Goal: Find specific page/section: Find specific page/section

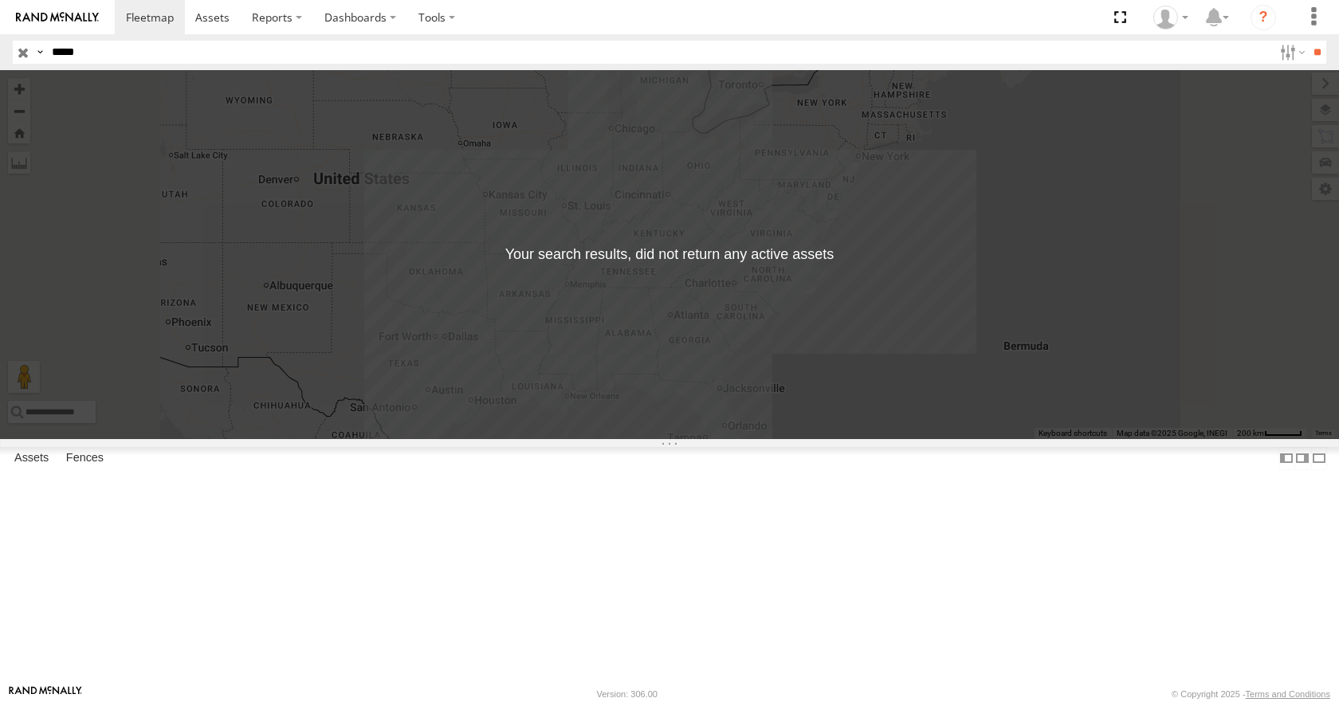
click at [131, 50] on input "*****" at bounding box center [659, 52] width 1228 height 23
type input "*"
type input "****"
click at [1308, 41] on input "**" at bounding box center [1317, 52] width 18 height 23
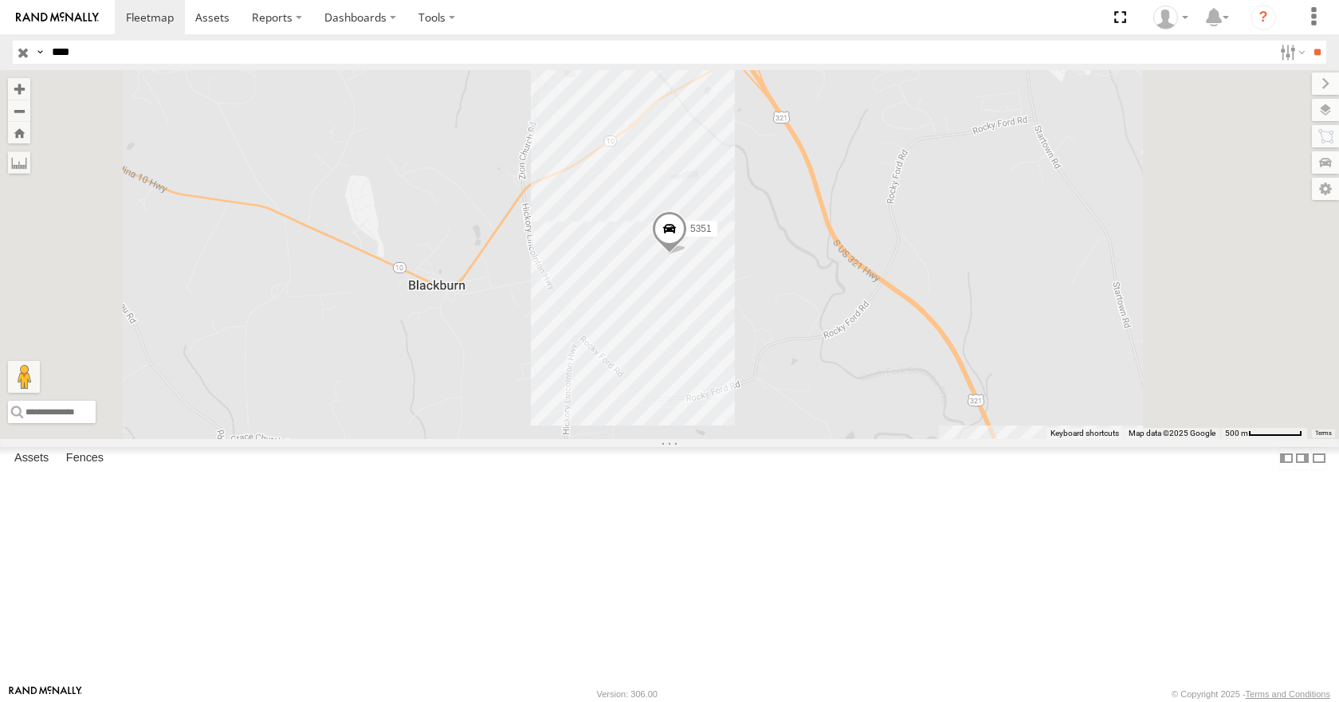
click at [29, 51] on input "button" at bounding box center [23, 52] width 21 height 23
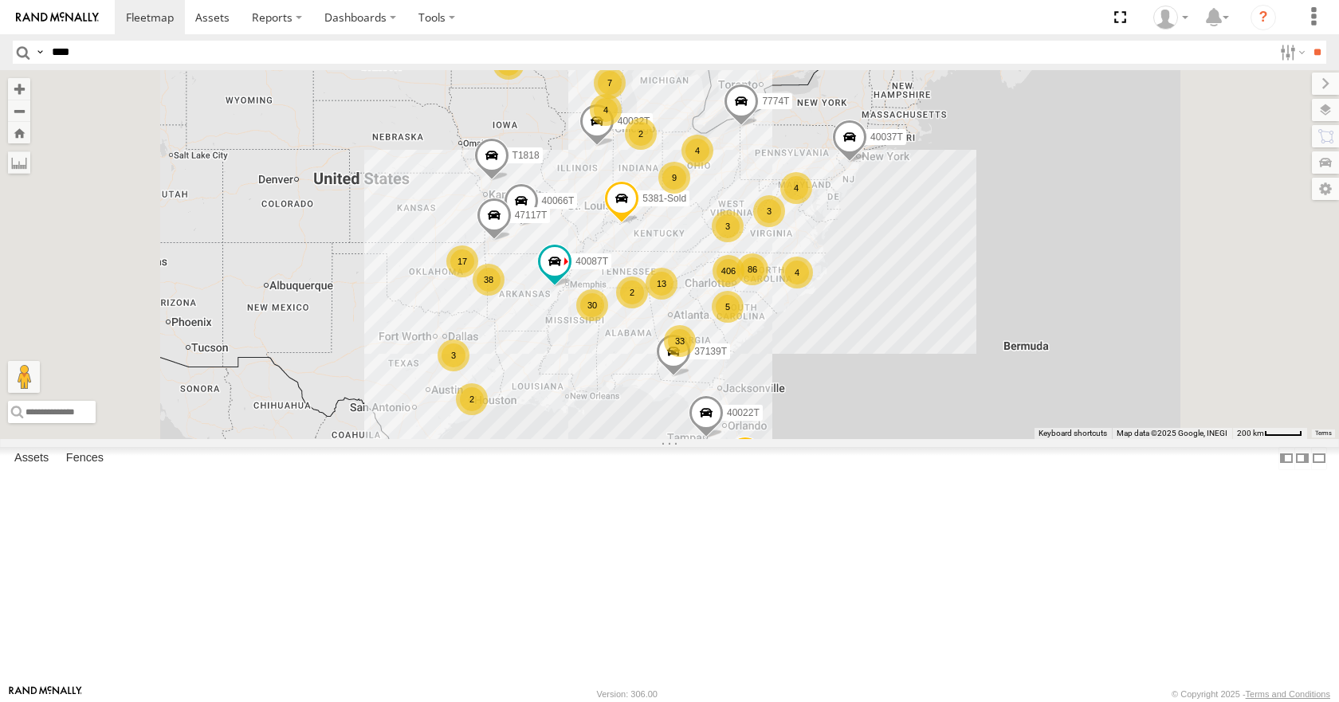
scroll to position [797, 0]
click at [0, 0] on div "IFH" at bounding box center [0, 0] width 0 height 0
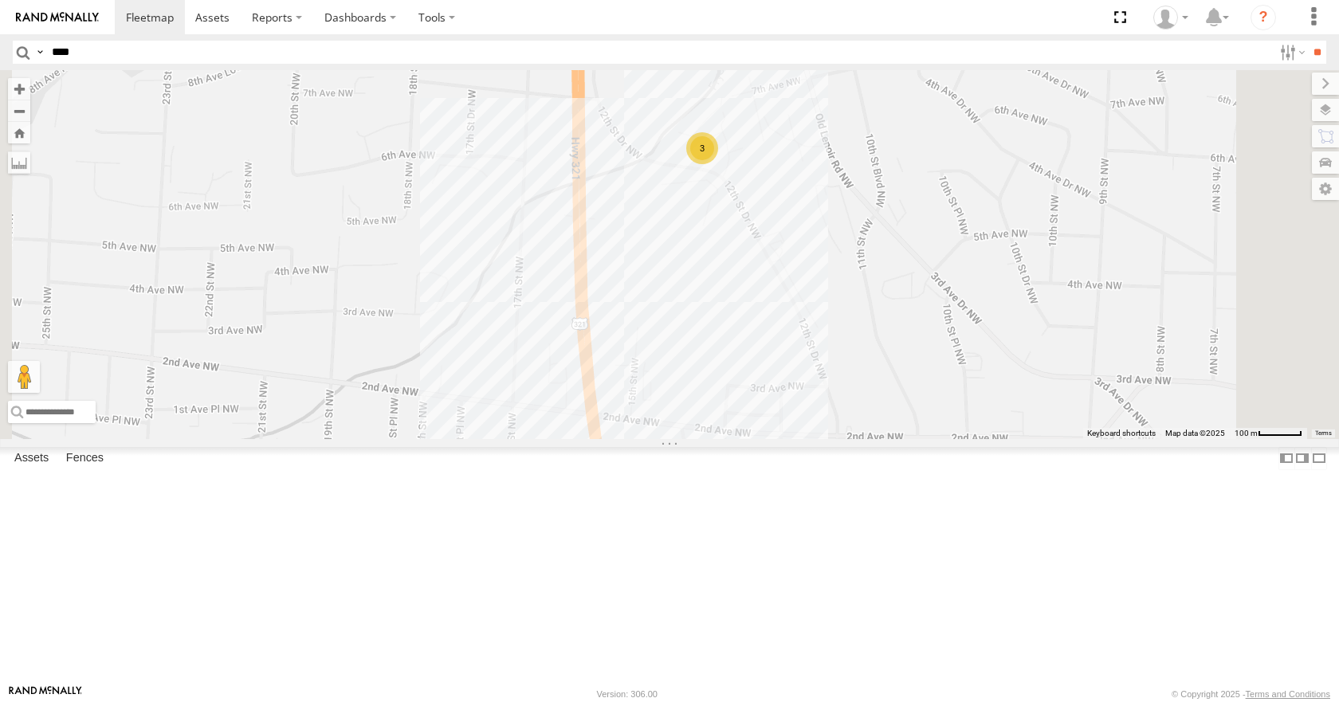
scroll to position [957, 0]
click at [0, 0] on div "MDI Hickory" at bounding box center [0, 0] width 0 height 0
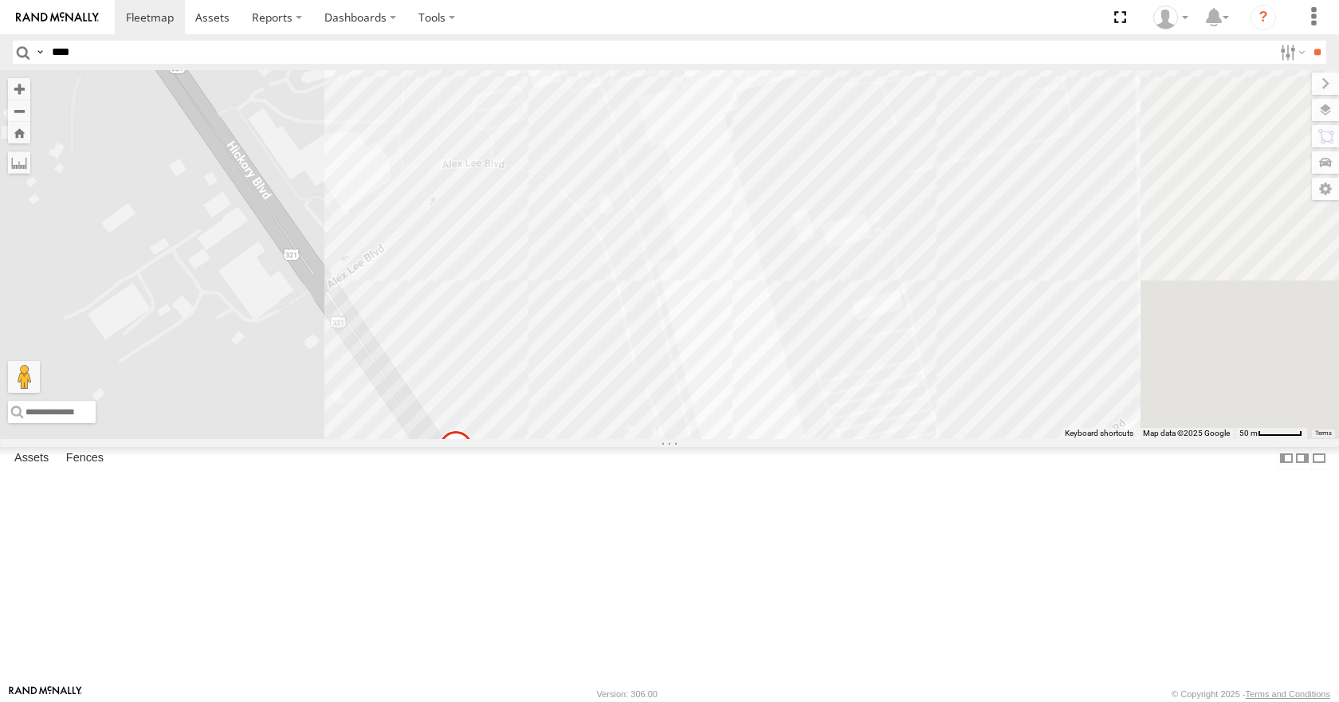
drag, startPoint x: 919, startPoint y: 187, endPoint x: 673, endPoint y: 246, distance: 253.3
click at [675, 244] on div "37089T 5248 5239" at bounding box center [669, 254] width 1339 height 368
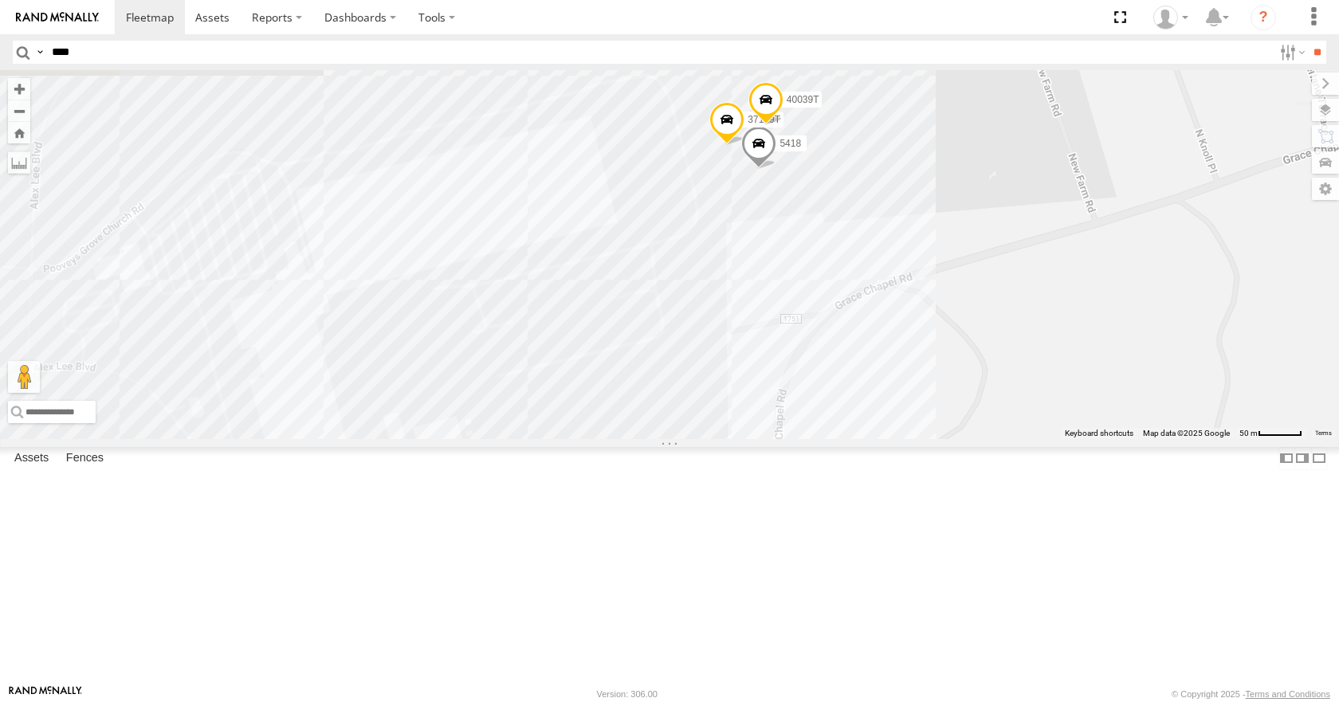
drag, startPoint x: 914, startPoint y: 285, endPoint x: 938, endPoint y: 437, distance: 154.0
click at [938, 437] on div "37089T 5248 5239 5418 37119T 40039T" at bounding box center [669, 254] width 1339 height 368
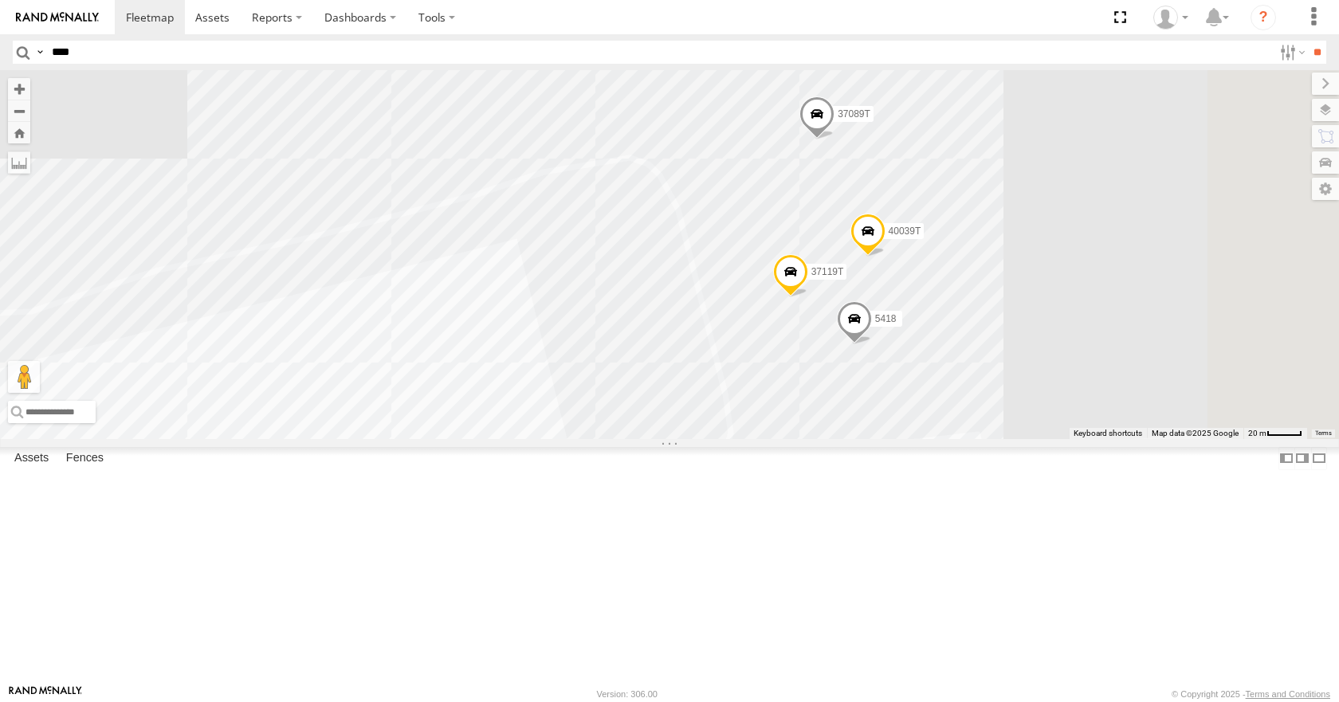
drag, startPoint x: 856, startPoint y: 497, endPoint x: 842, endPoint y: 599, distance: 103.0
click at [850, 438] on div "37089T 5248 5239 5418 37119T 40039T" at bounding box center [669, 254] width 1339 height 368
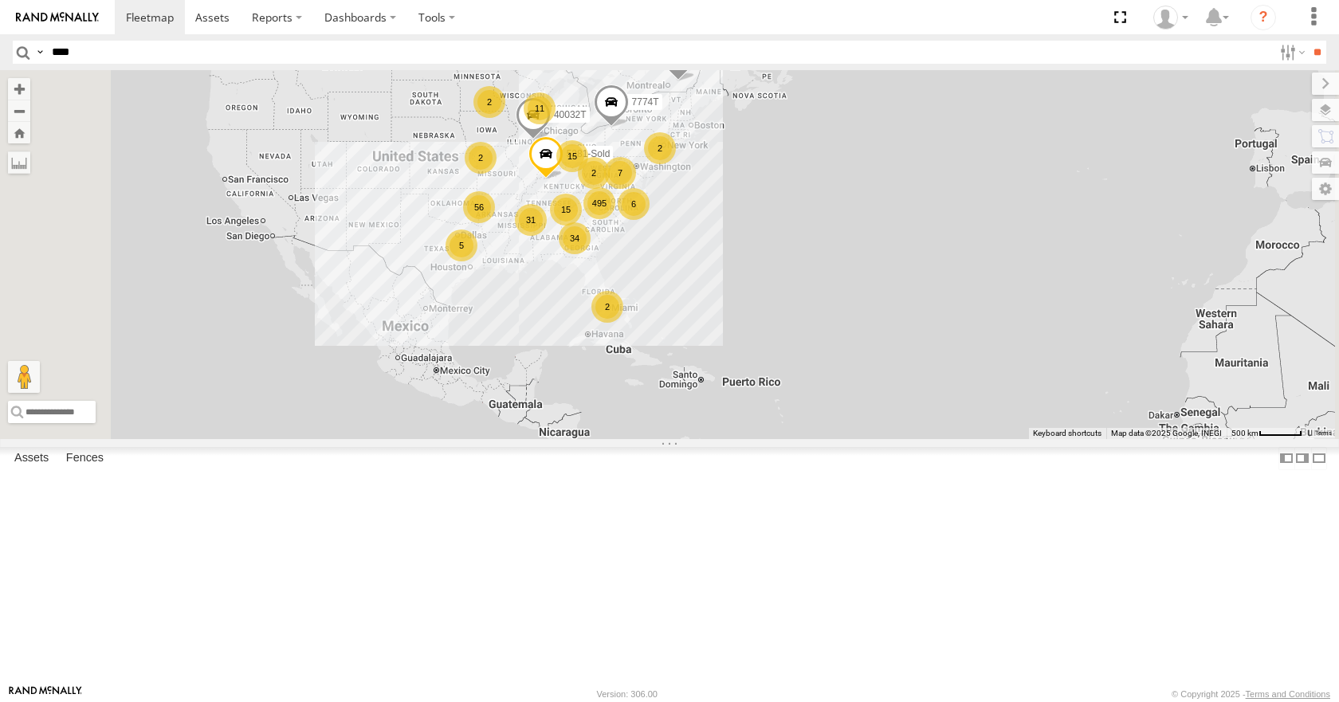
click at [0, 0] on div "Conwareco" at bounding box center [0, 0] width 0 height 0
